Goal: Navigation & Orientation: Understand site structure

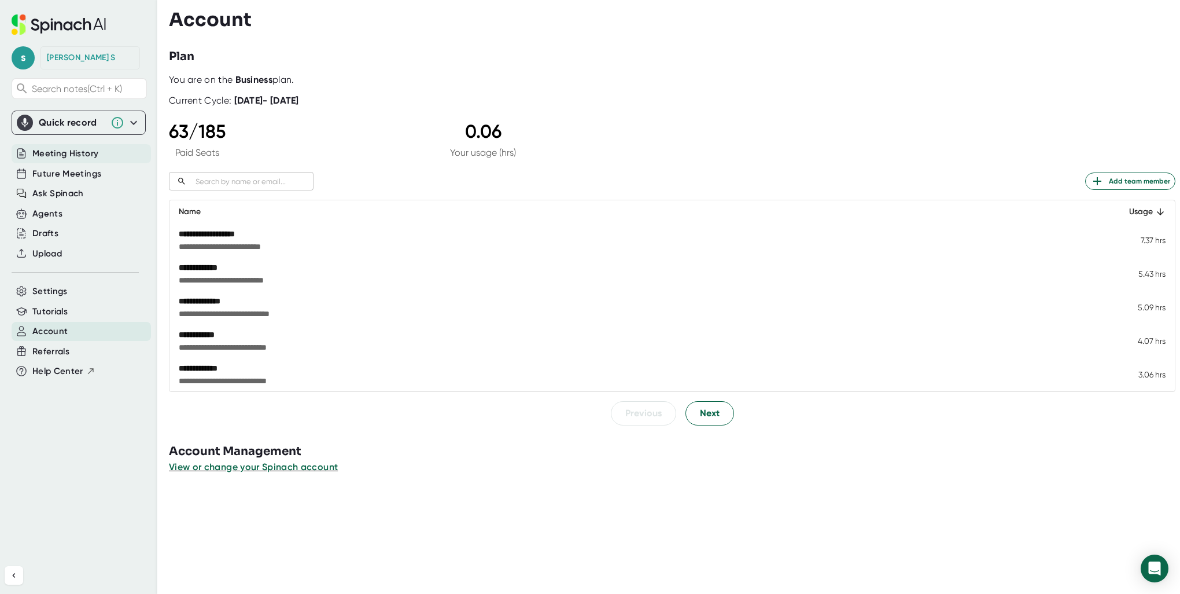
click at [103, 154] on div "Meeting History" at bounding box center [81, 153] width 139 height 19
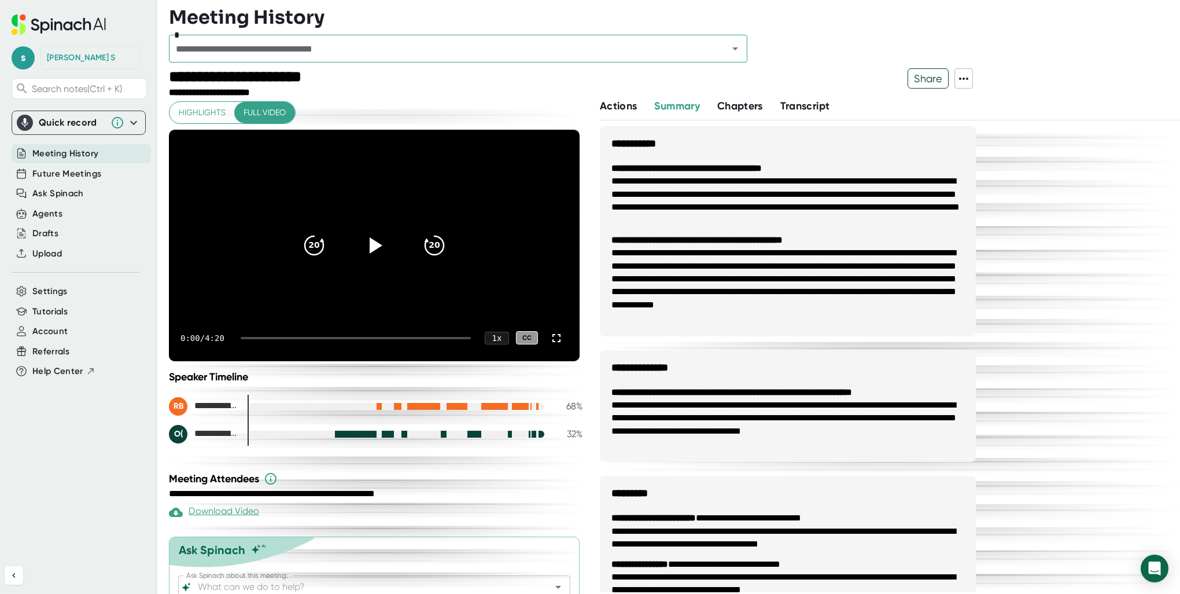
click at [105, 153] on div "Meeting History" at bounding box center [81, 153] width 139 height 19
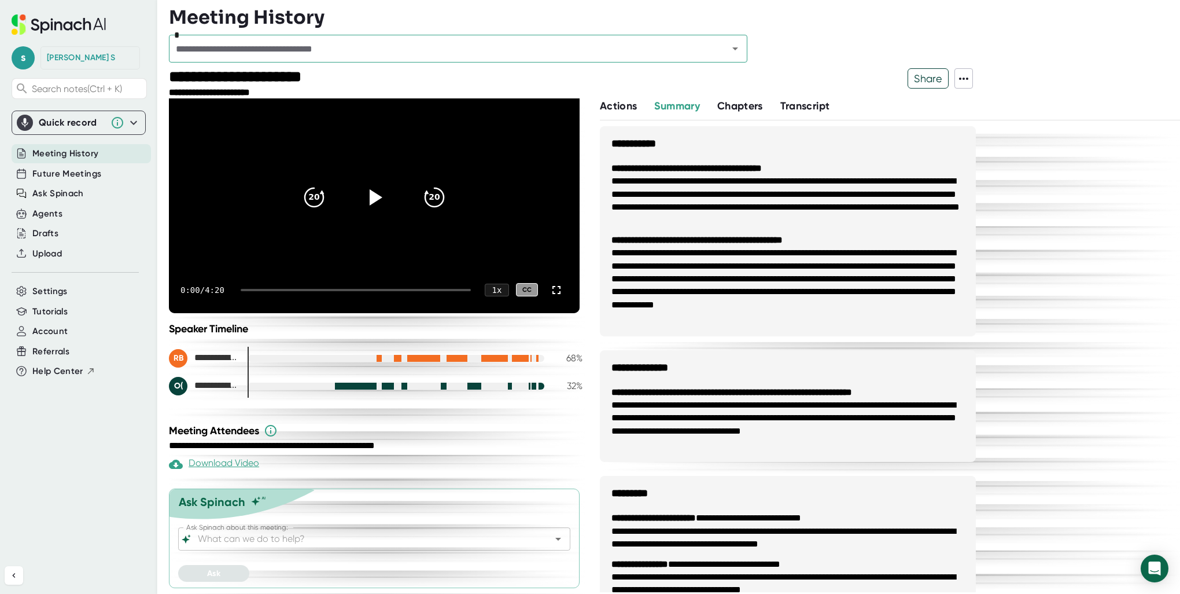
click at [618, 113] on button "Actions" at bounding box center [618, 106] width 37 height 16
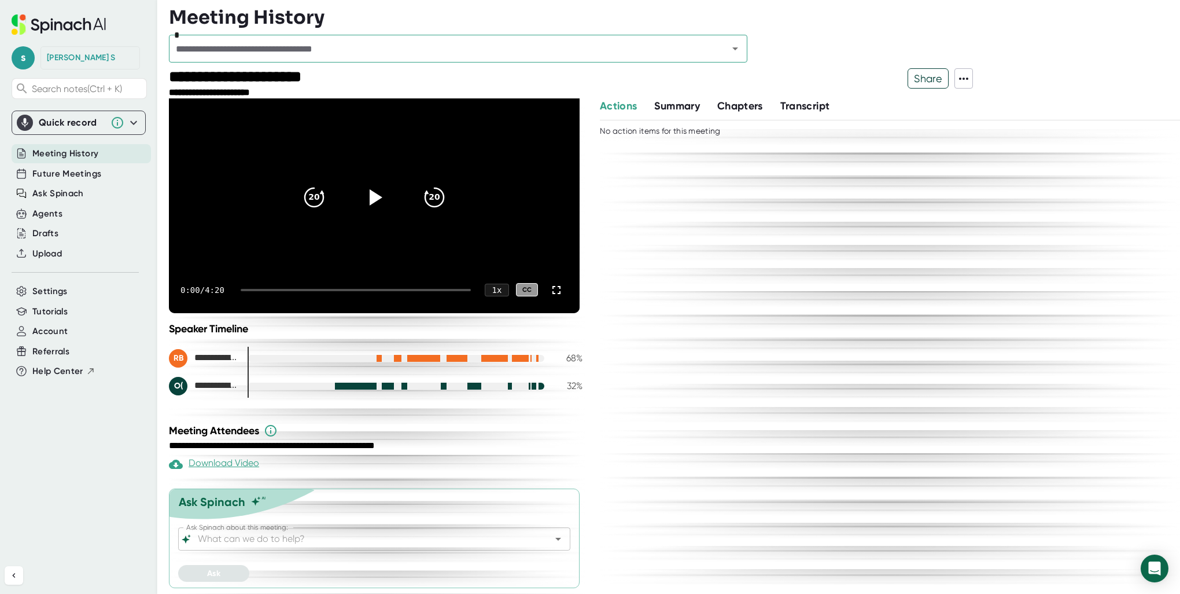
click at [698, 106] on span "Summary" at bounding box center [676, 106] width 45 height 13
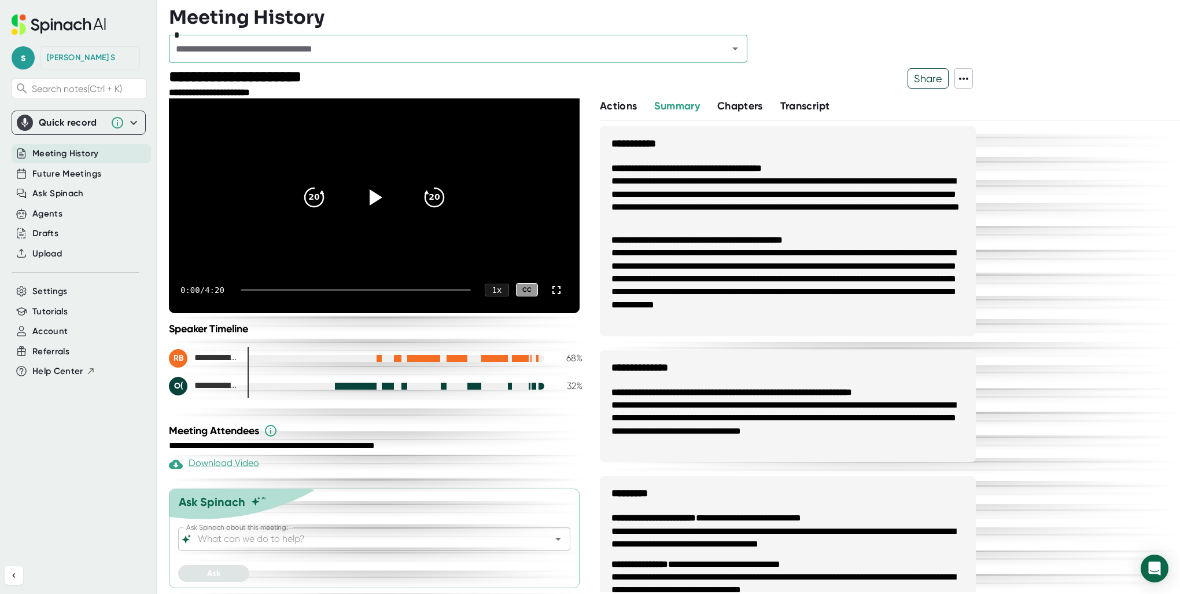
click at [745, 112] on button "Chapters" at bounding box center [740, 106] width 46 height 16
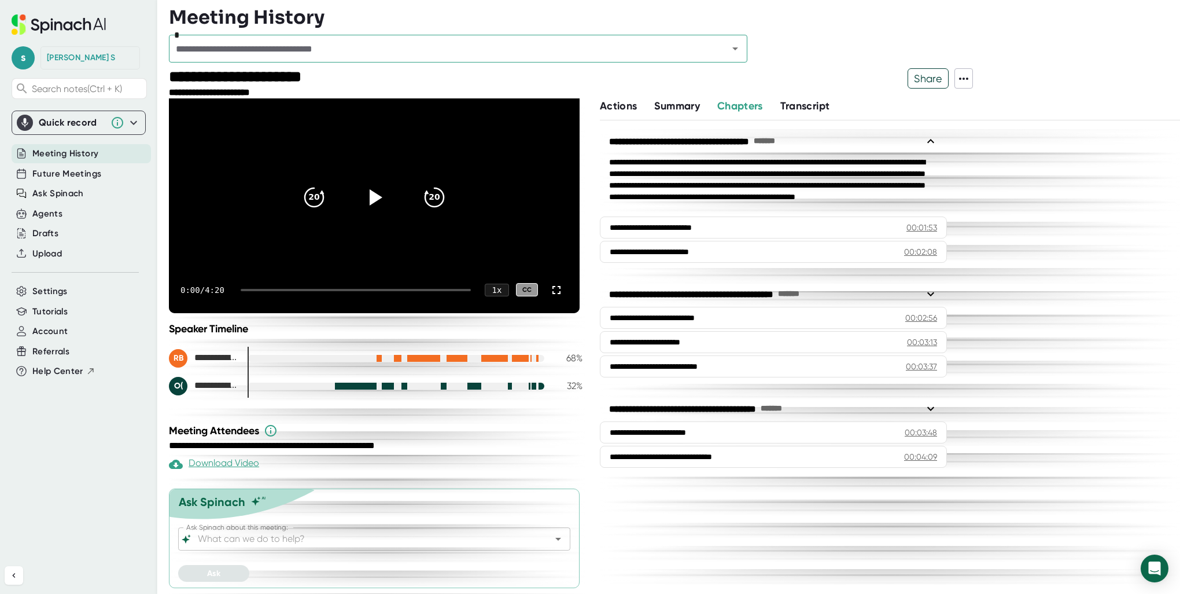
click at [677, 104] on span "Summary" at bounding box center [676, 106] width 45 height 13
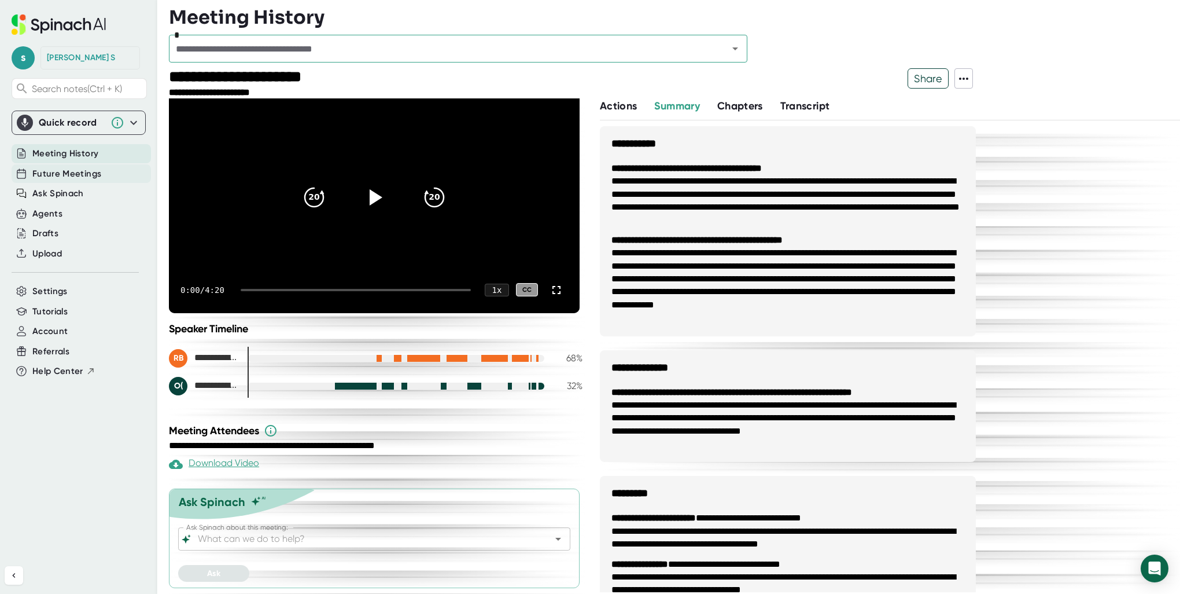
click at [91, 176] on span "Future Meetings" at bounding box center [66, 173] width 69 height 13
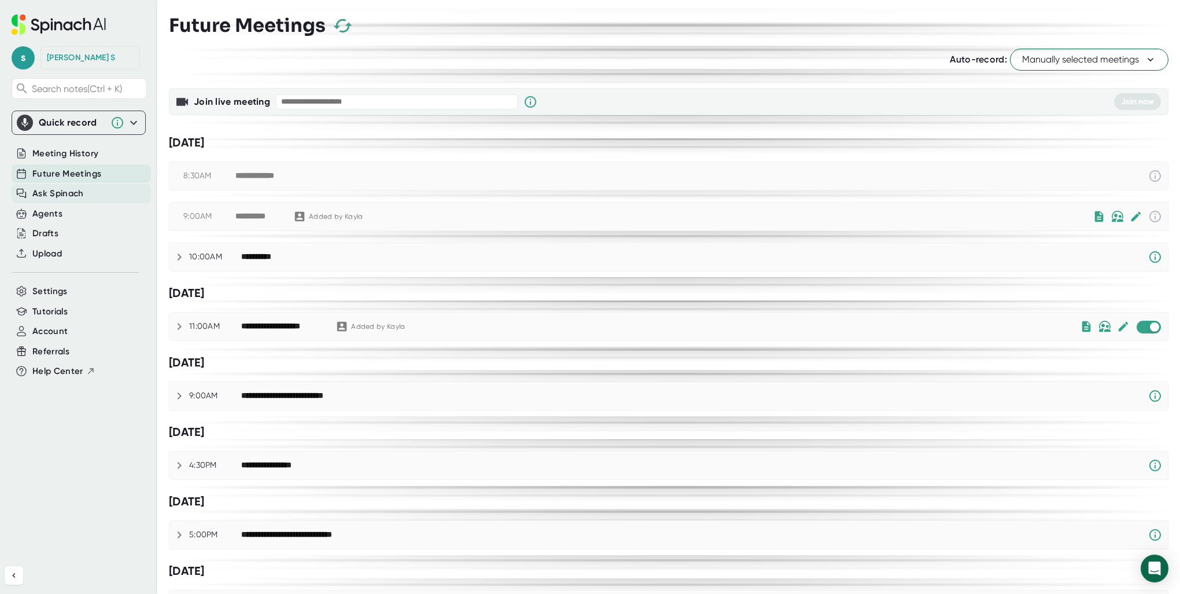
click at [68, 195] on span "Ask Spinach" at bounding box center [57, 193] width 51 height 13
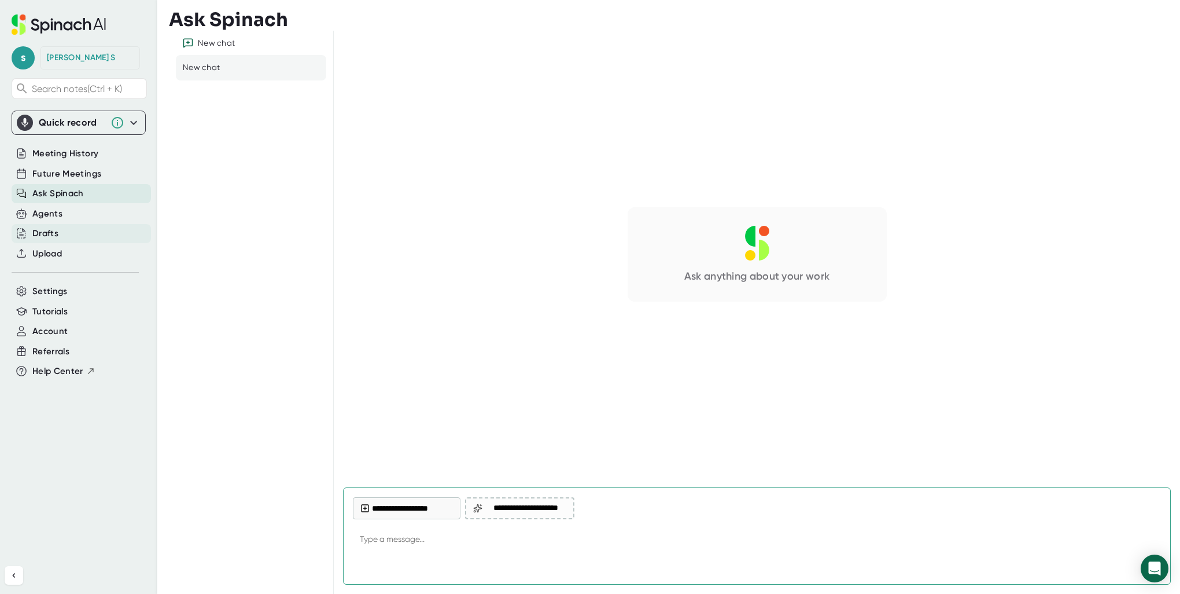
type textarea "x"
click at [68, 206] on div "Agents" at bounding box center [81, 213] width 139 height 19
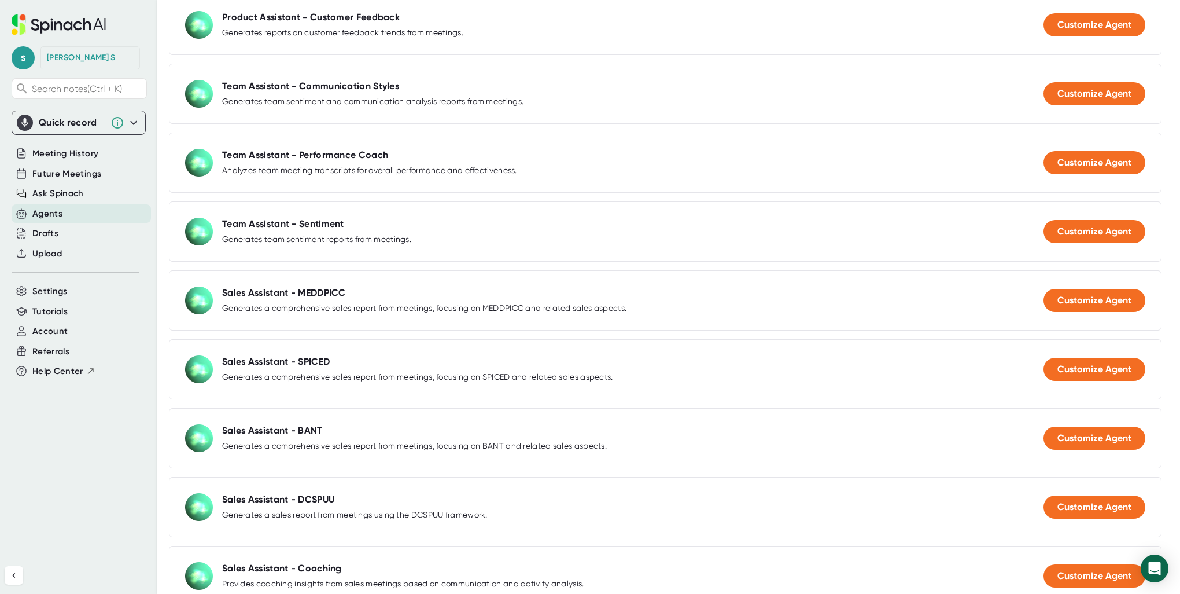
scroll to position [1157, 0]
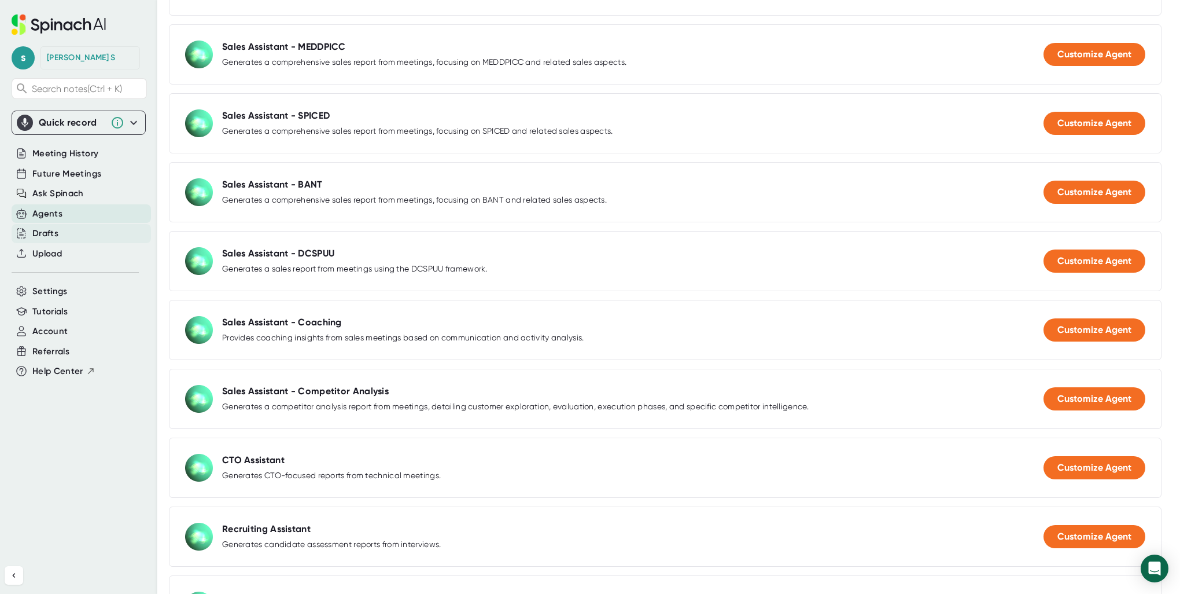
click at [80, 231] on div "Drafts" at bounding box center [81, 233] width 139 height 19
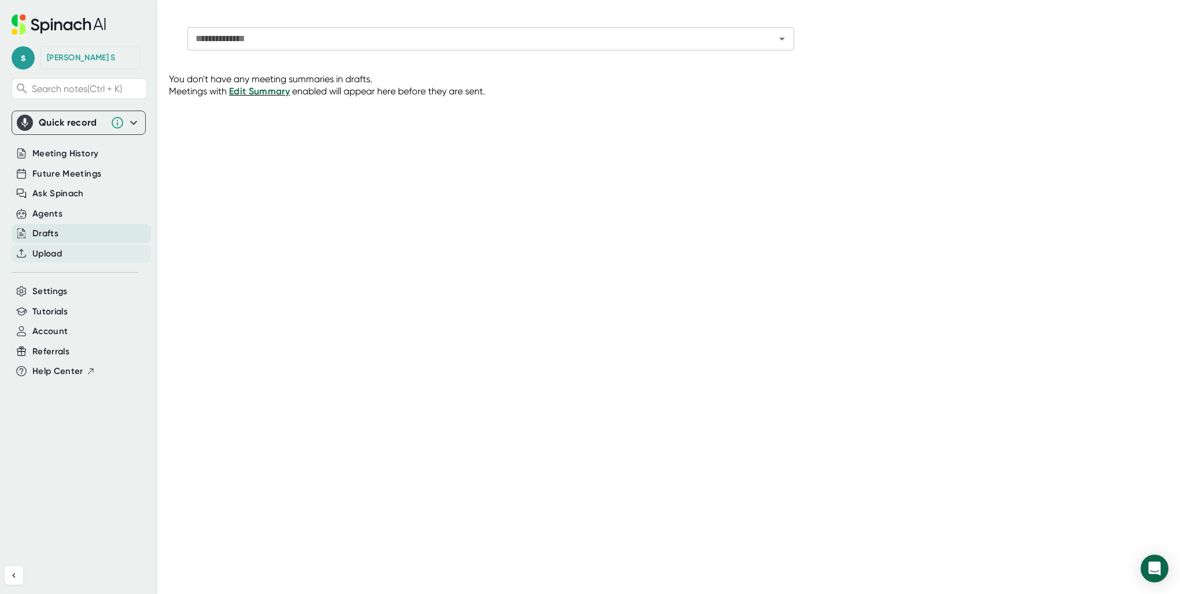
click at [80, 255] on div "Upload" at bounding box center [81, 253] width 139 height 19
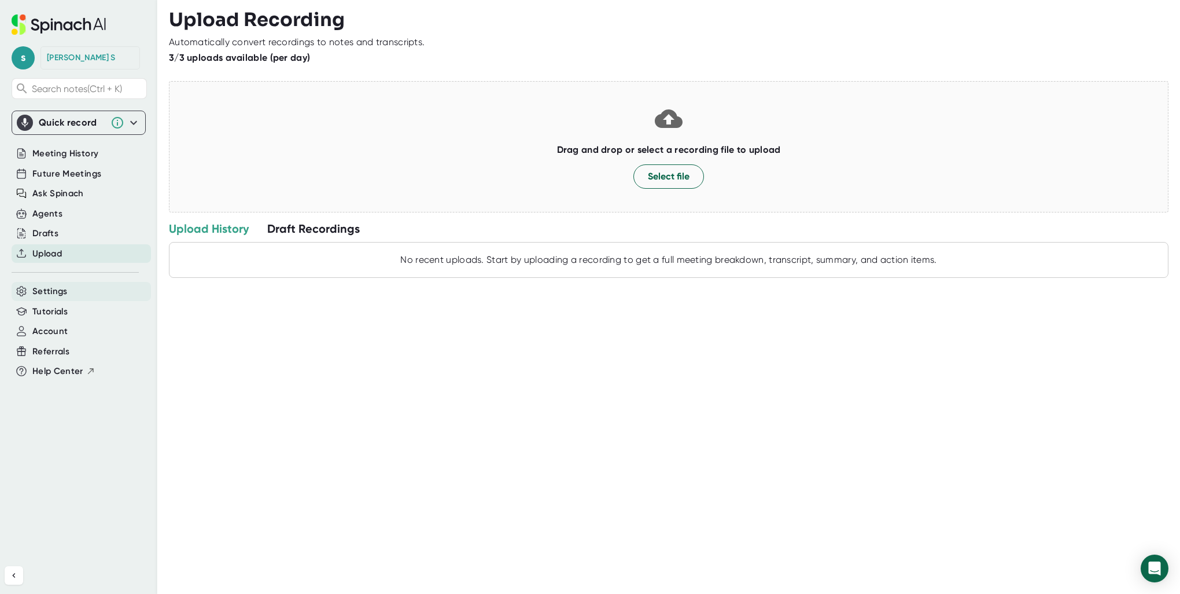
click at [76, 295] on div "Settings" at bounding box center [81, 291] width 139 height 19
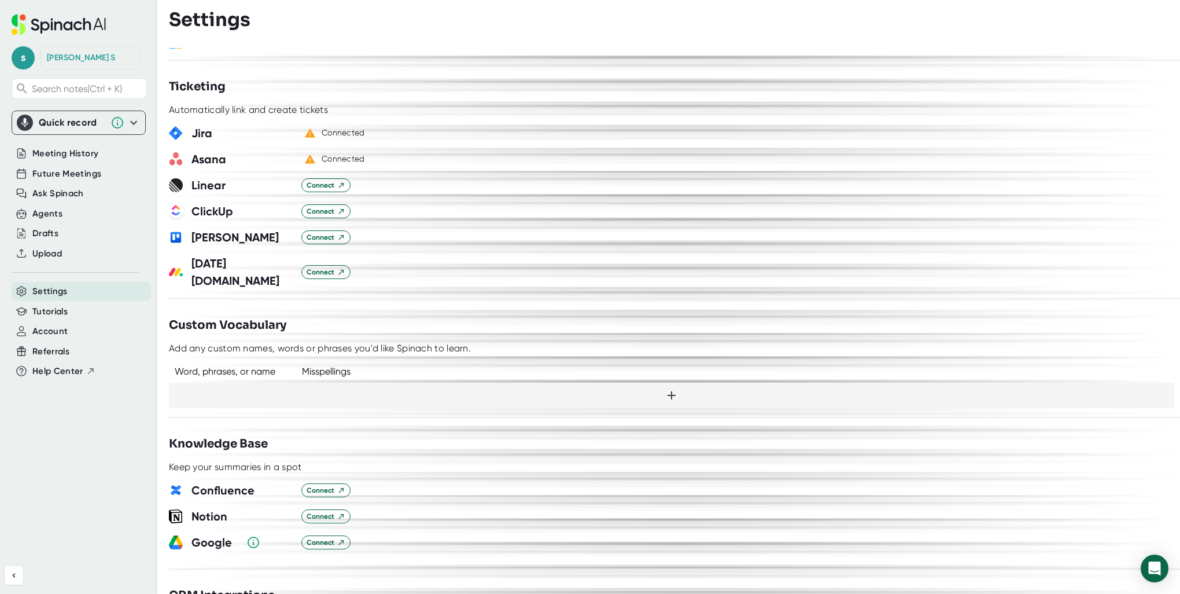
scroll to position [752, 0]
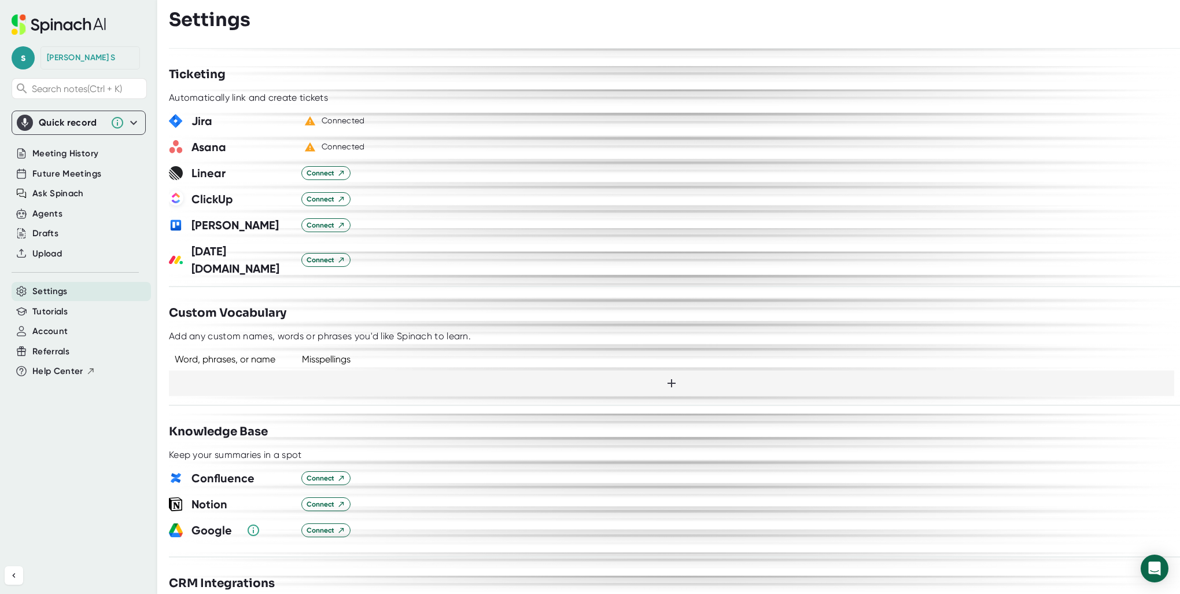
click at [82, 467] on div "s [PERSON_NAME] S Search notes (Ctrl + K) Quick record Include tab audio Start …" at bounding box center [78, 273] width 157 height 547
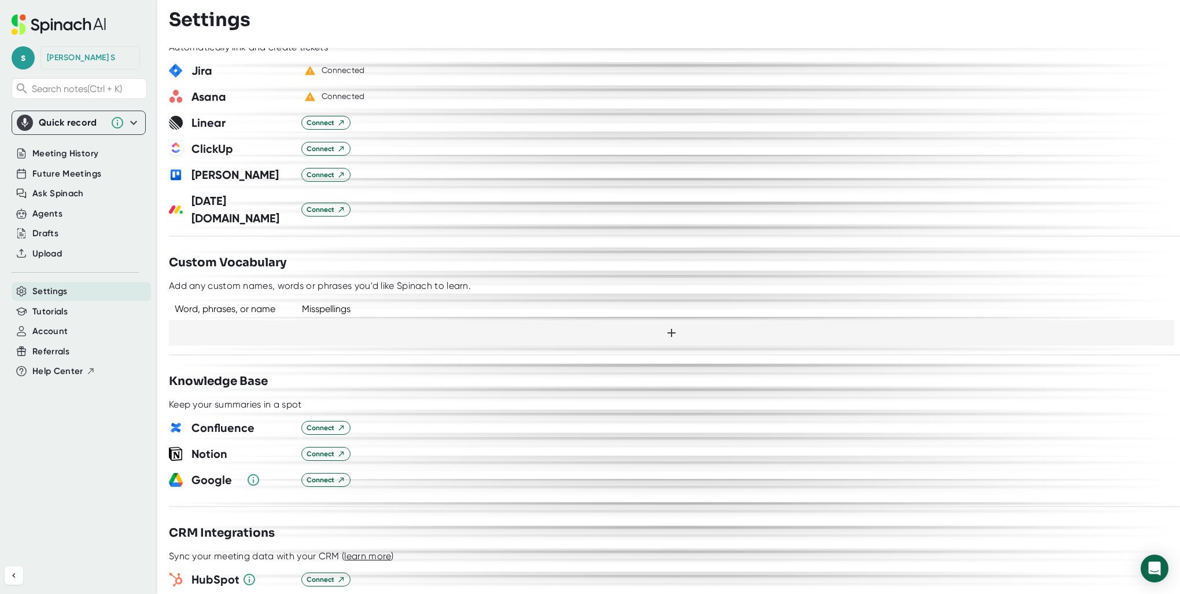
scroll to position [810, 0]
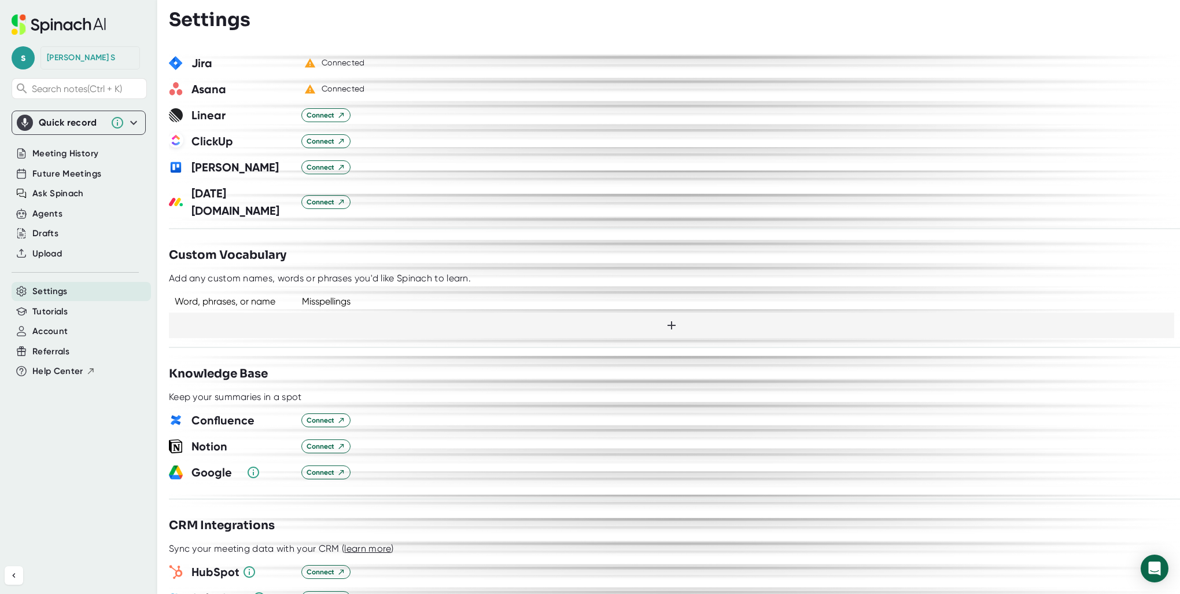
click at [458, 312] on div at bounding box center [672, 324] width 1006 height 25
